Goal: Information Seeking & Learning: Learn about a topic

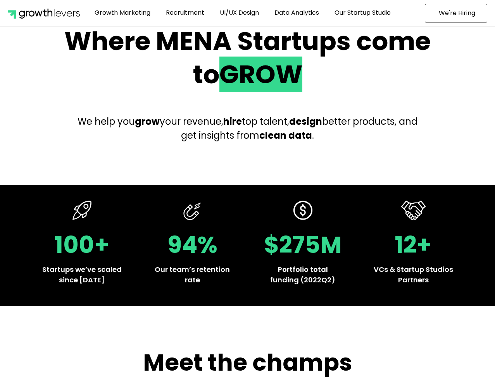
scroll to position [33, 0]
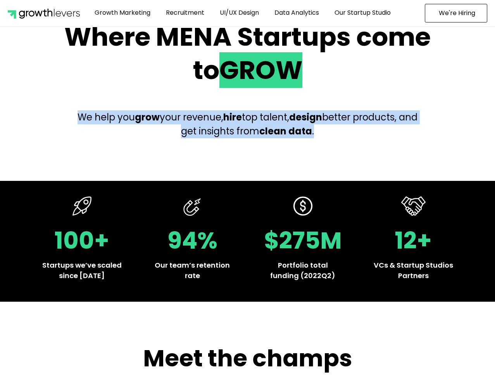
drag, startPoint x: 325, startPoint y: 132, endPoint x: 95, endPoint y: 108, distance: 230.7
click at [95, 109] on div "We help you grow your revenue, hire top talent, design better products, and get…" at bounding box center [248, 124] width 384 height 59
click at [95, 108] on div "We help you grow your revenue, hire top talent, design better products, and get…" at bounding box center [248, 124] width 384 height 59
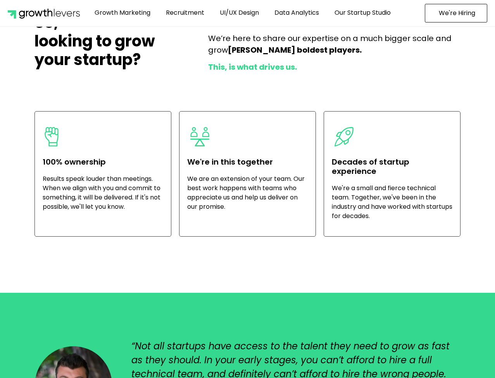
scroll to position [2260, 0]
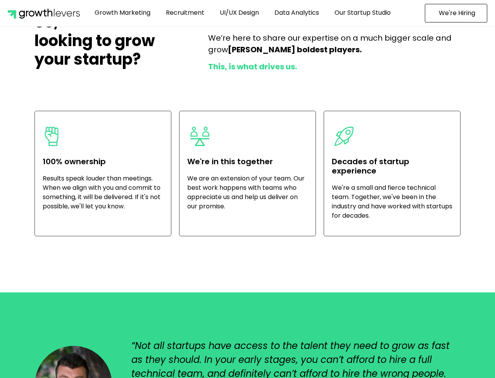
drag, startPoint x: 139, startPoint y: 199, endPoint x: 46, endPoint y: 121, distance: 121.4
click at [46, 121] on div "100% ownership Results speak louder than meetings. When we align with you and c…" at bounding box center [103, 174] width 137 height 126
click at [75, 156] on span "100% ownership" at bounding box center [74, 161] width 63 height 11
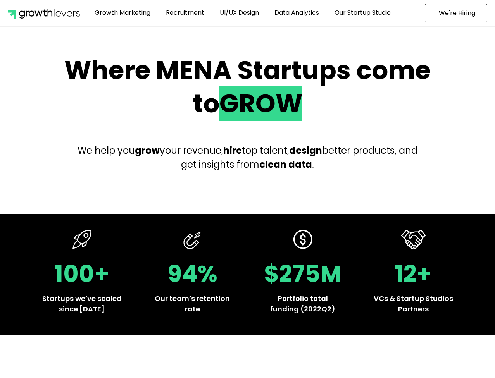
scroll to position [0, 0]
click at [140, 12] on link "Growth Marketing" at bounding box center [122, 13] width 67 height 18
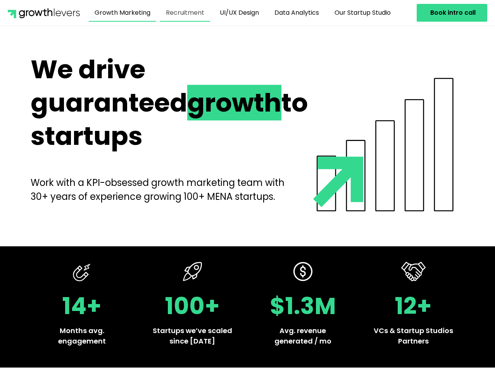
click at [186, 19] on link "Recruitment" at bounding box center [185, 13] width 50 height 18
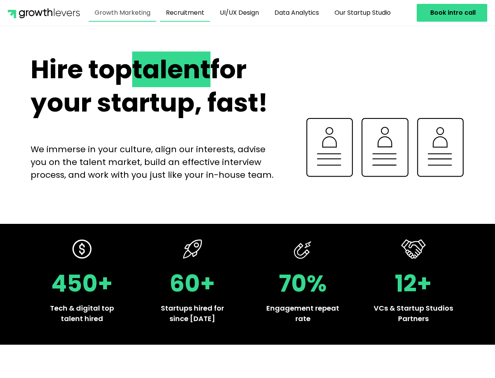
click at [136, 13] on link "Growth Marketing" at bounding box center [122, 13] width 67 height 18
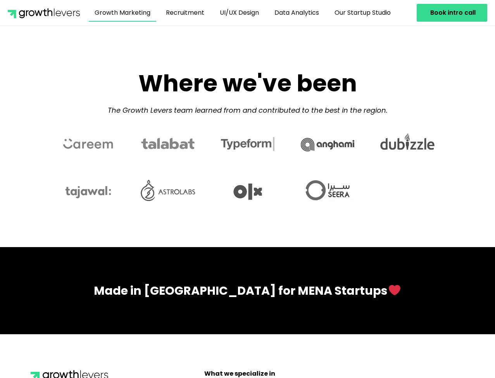
scroll to position [2279, 0]
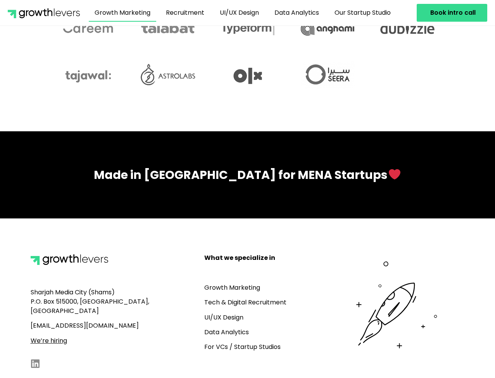
click at [52, 336] on u "We’re hiring" at bounding box center [49, 340] width 36 height 9
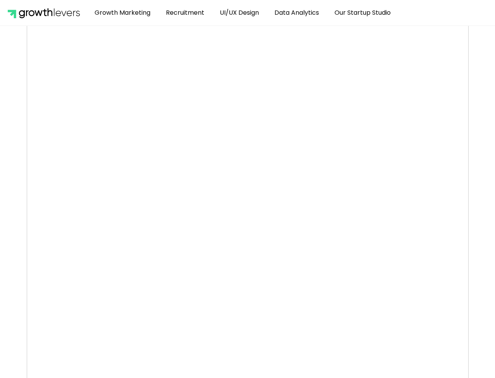
scroll to position [27, 0]
